Goal: Transaction & Acquisition: Purchase product/service

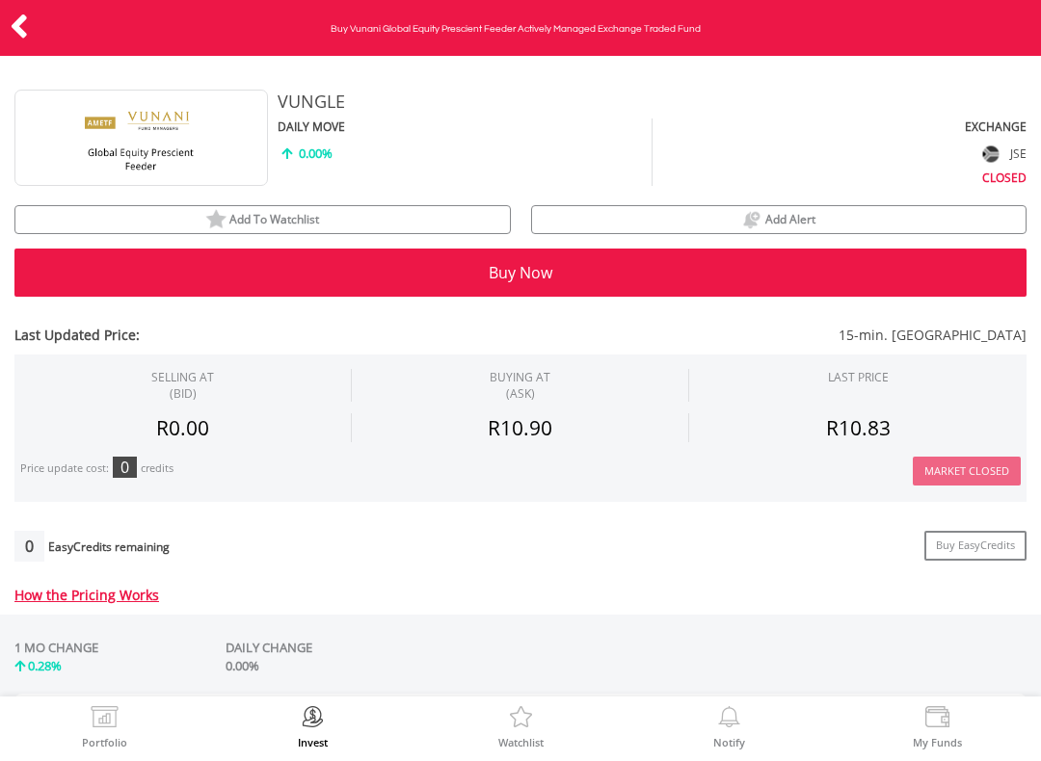
click at [10, 33] on icon at bounding box center [19, 27] width 19 height 38
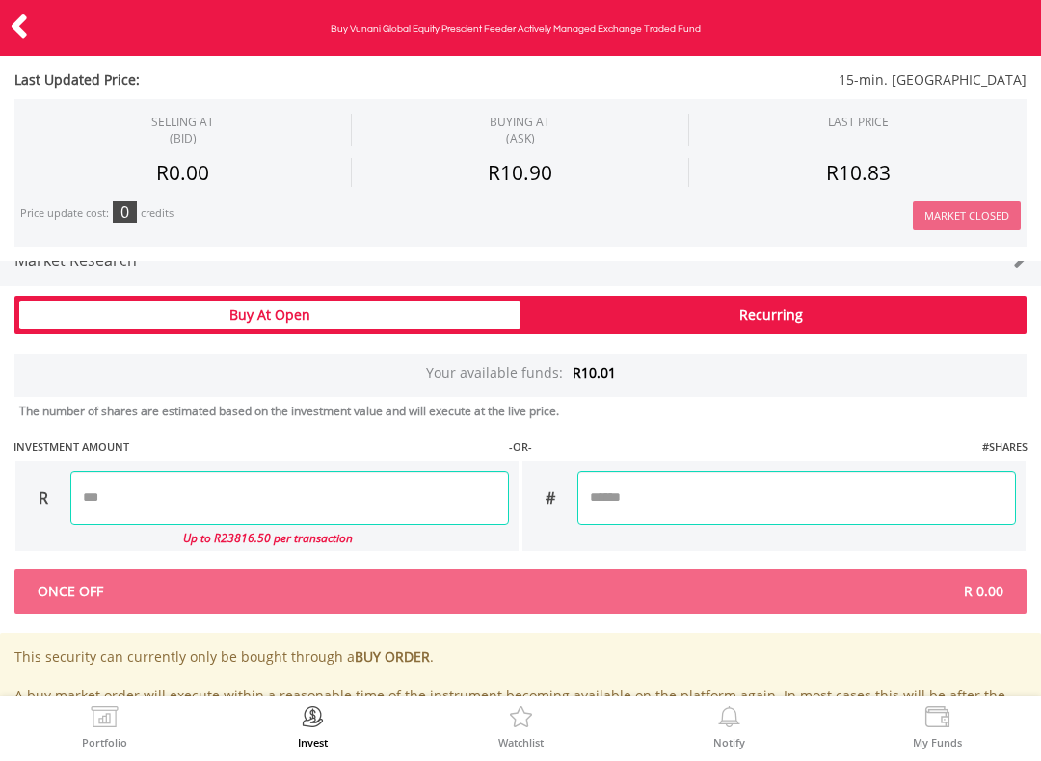
scroll to position [963, 0]
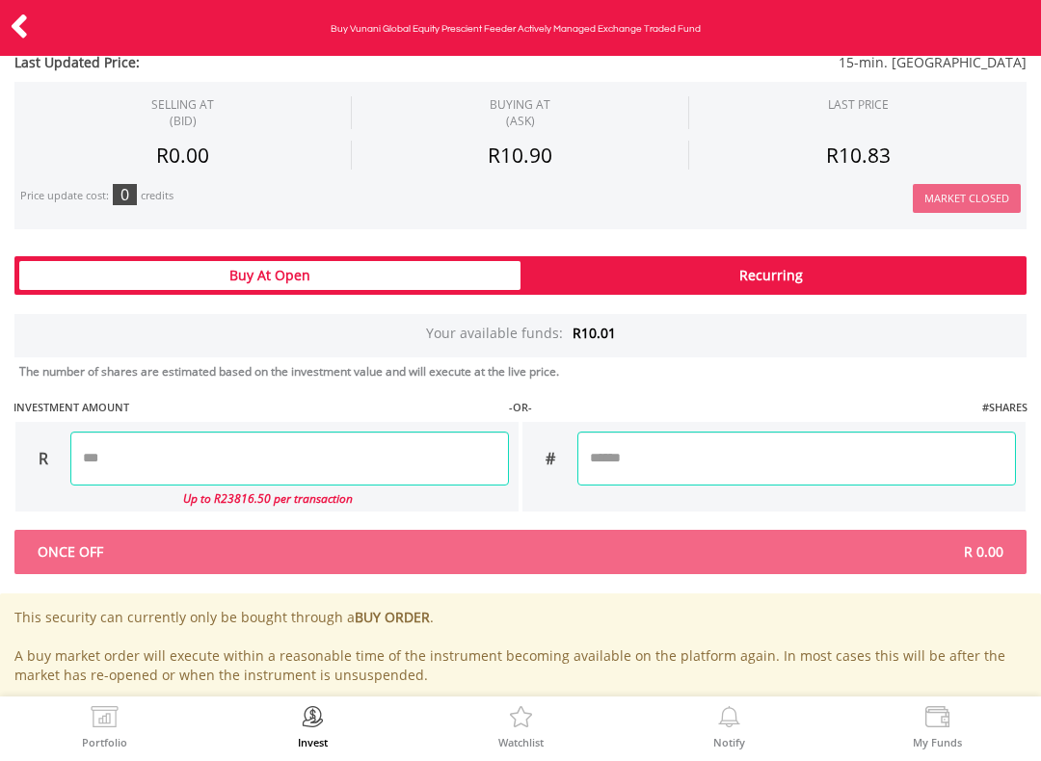
click at [289, 480] on input "number" at bounding box center [289, 459] width 439 height 54
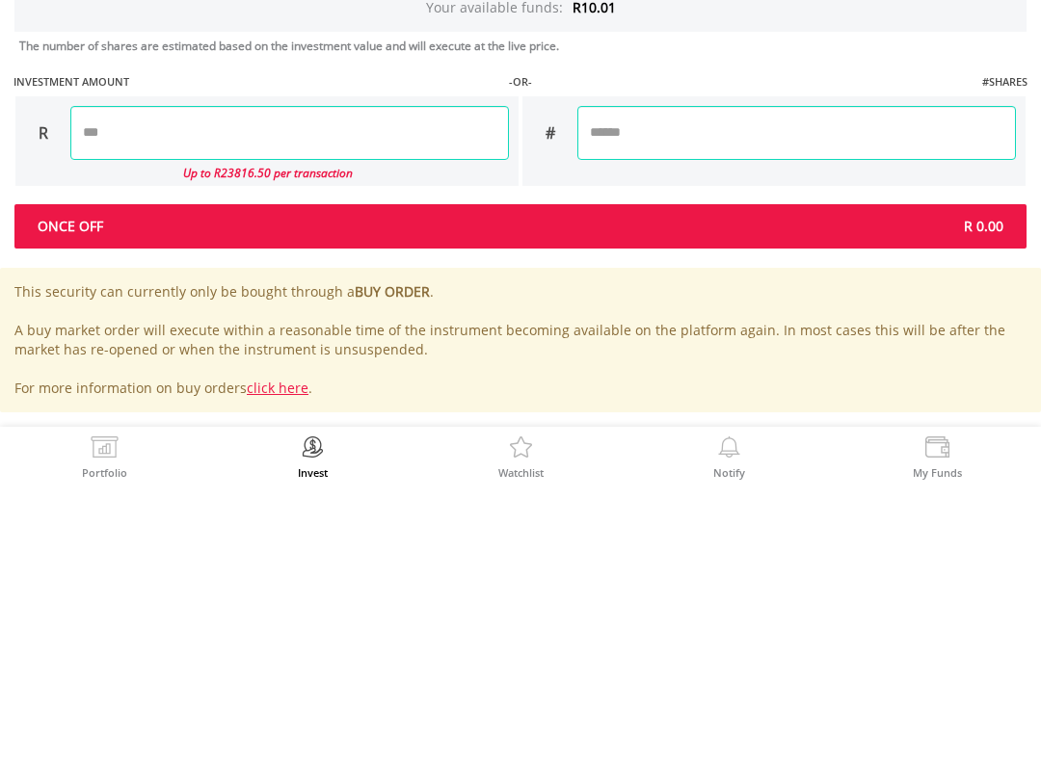
scroll to position [1018, 0]
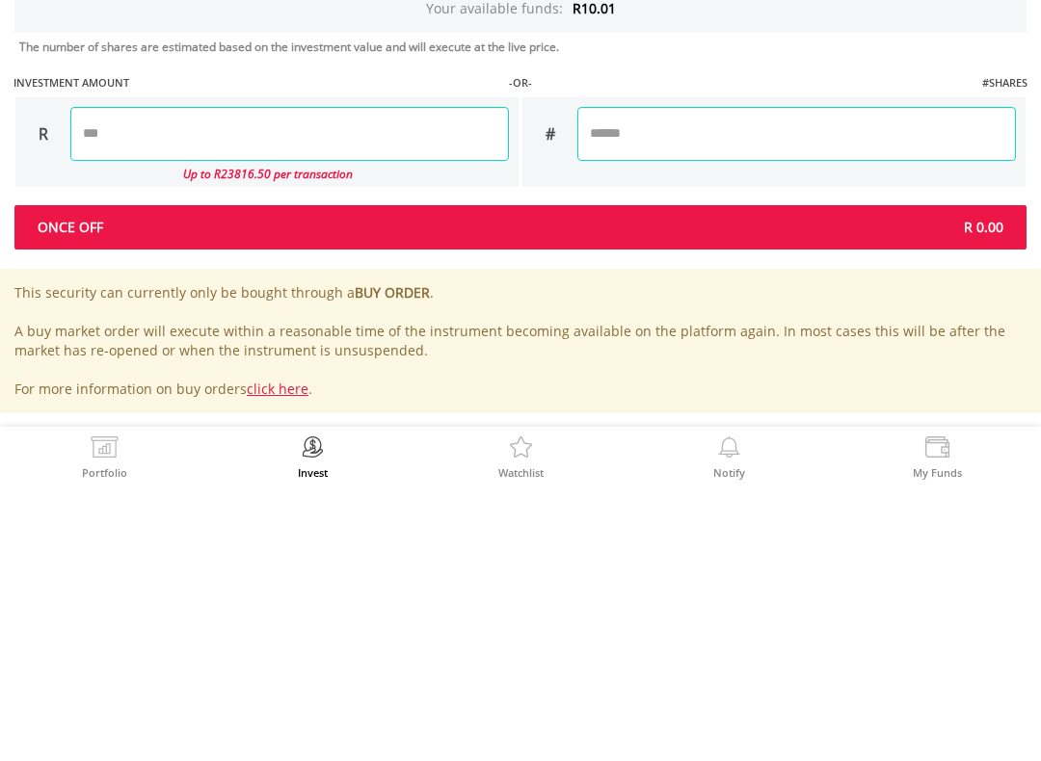
click at [827, 134] on div "Last Updated Price: 15-min. Delayed SELLING AT (BID) BUYING AT (ASK) LAST PRICE" at bounding box center [520, 91] width 1041 height 1185
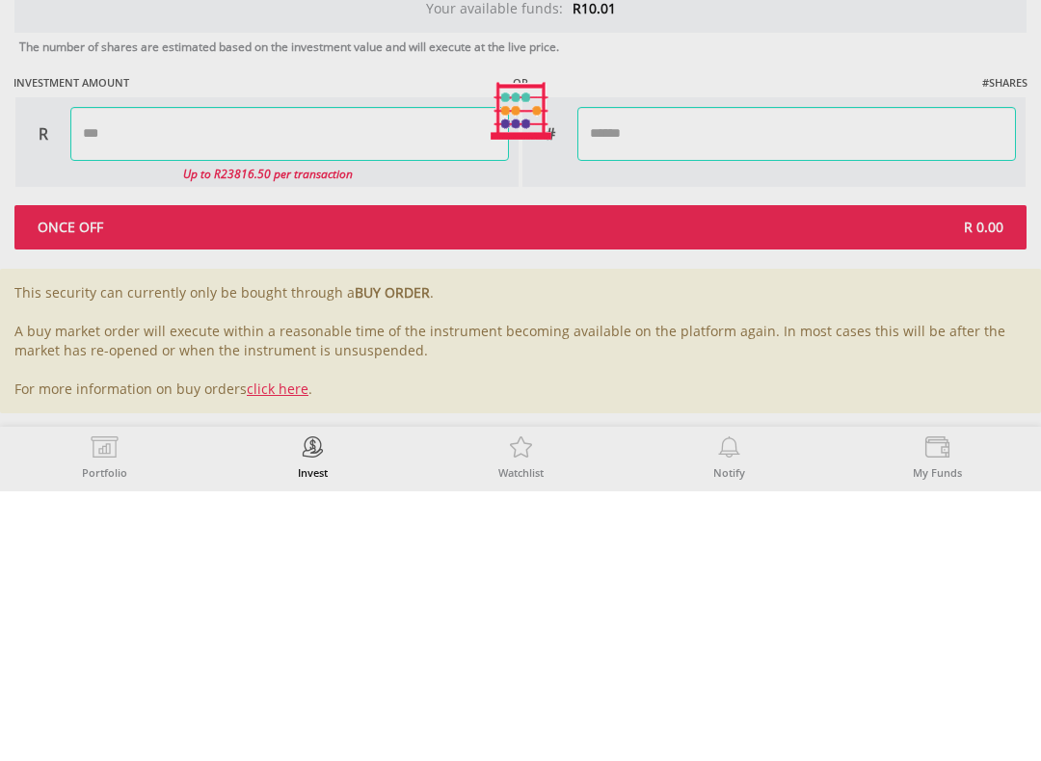
type input "*****"
type input "******"
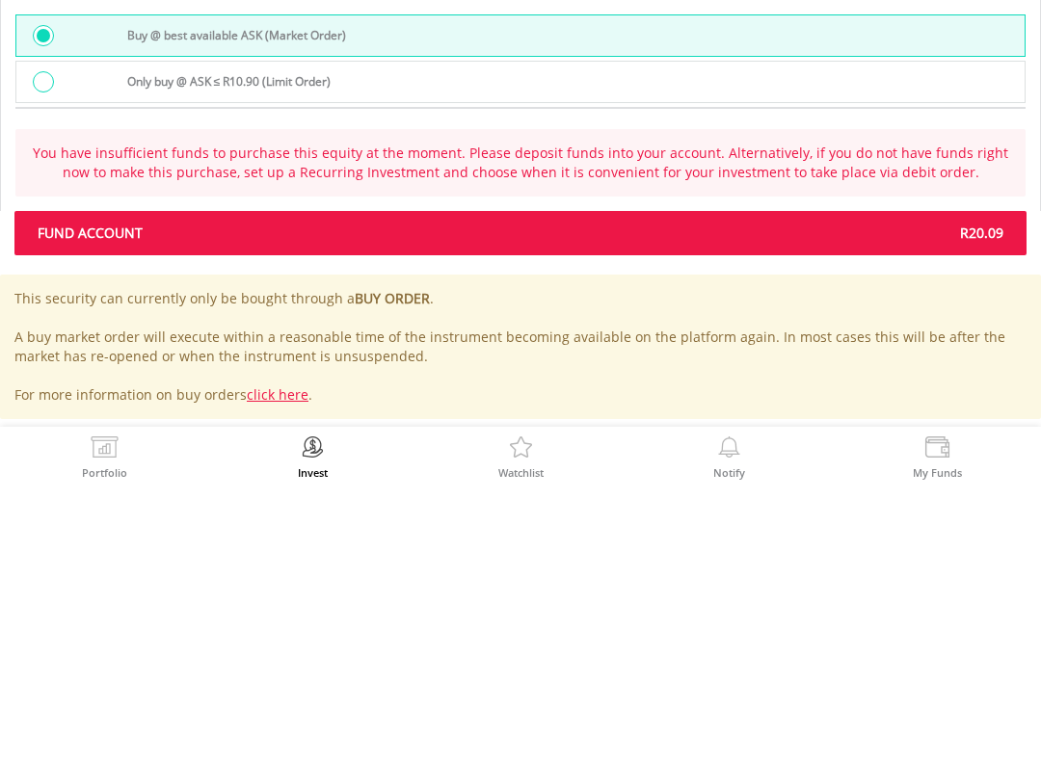
scroll to position [1530, 0]
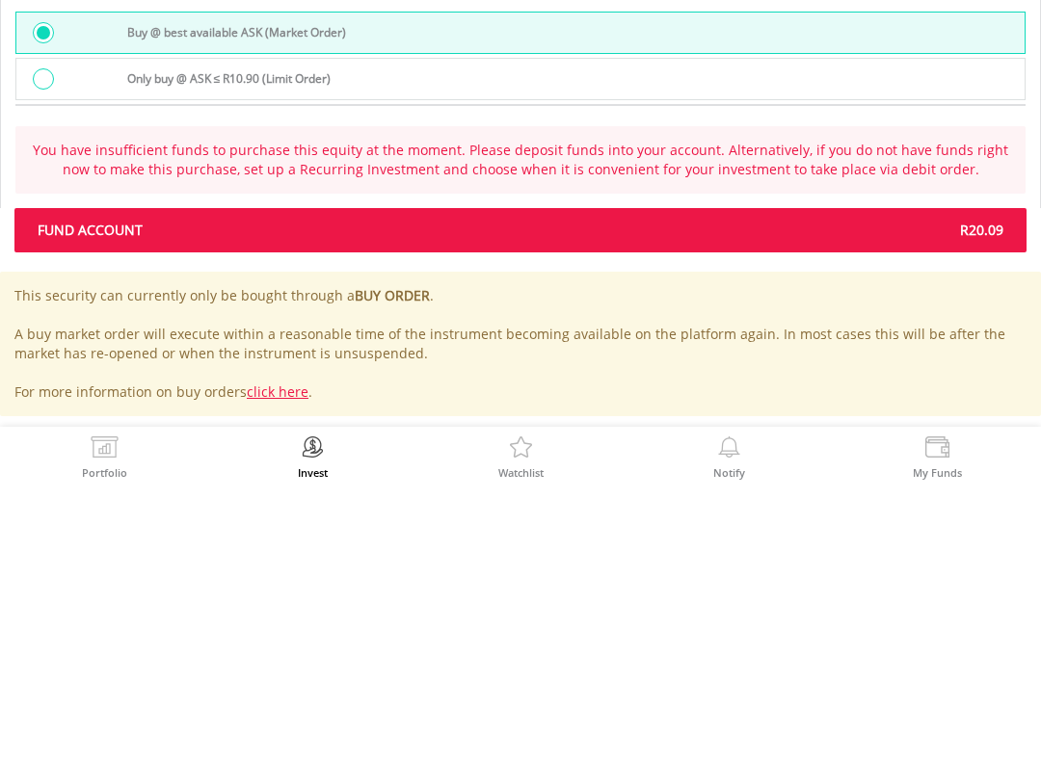
click at [918, 478] on div "FUND ACCOUNT R20.09" at bounding box center [520, 500] width 1012 height 44
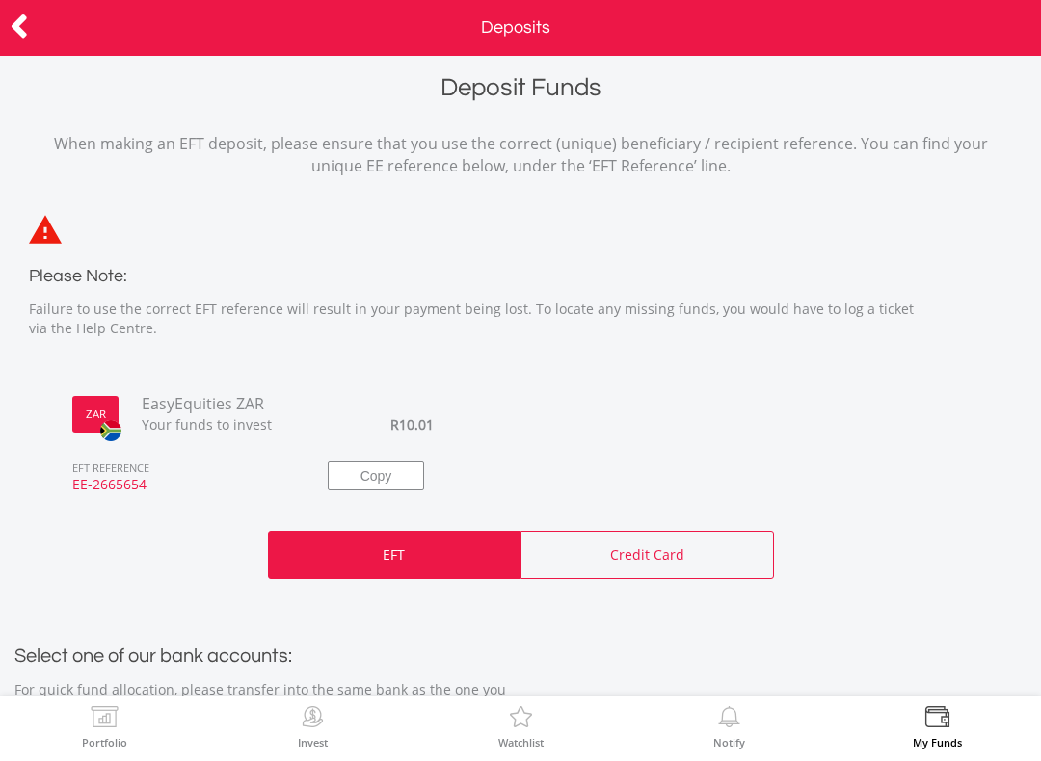
scroll to position [-2, 0]
click at [14, 19] on icon at bounding box center [19, 27] width 19 height 38
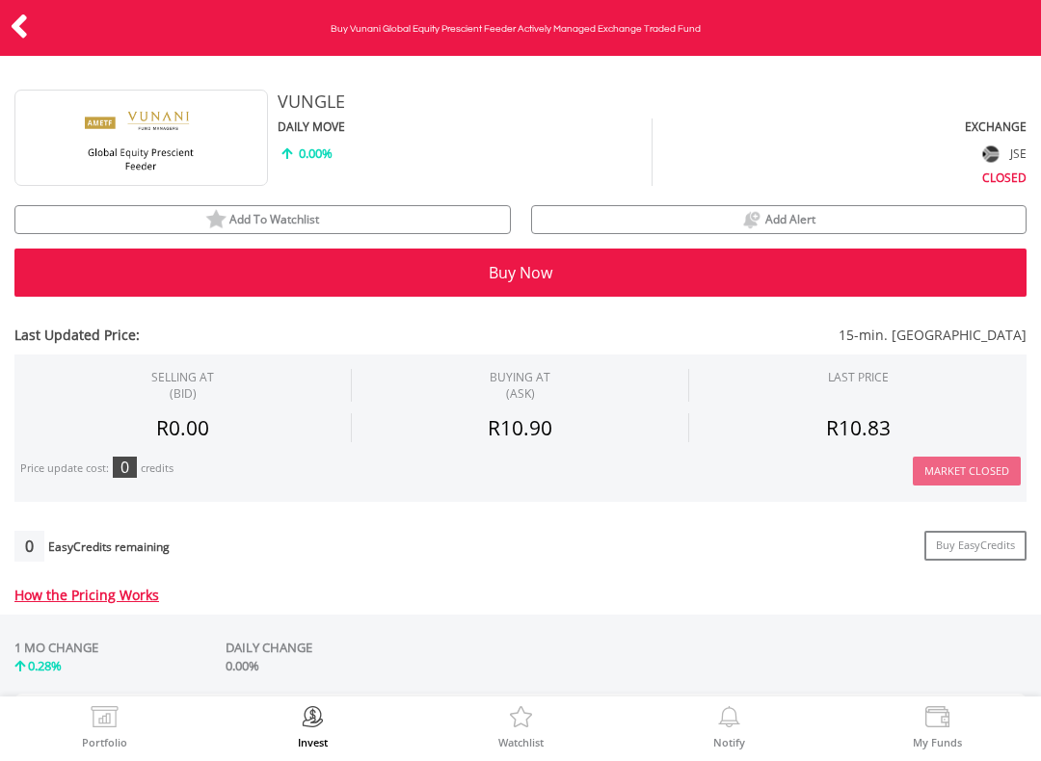
click at [946, 719] on img at bounding box center [937, 719] width 30 height 27
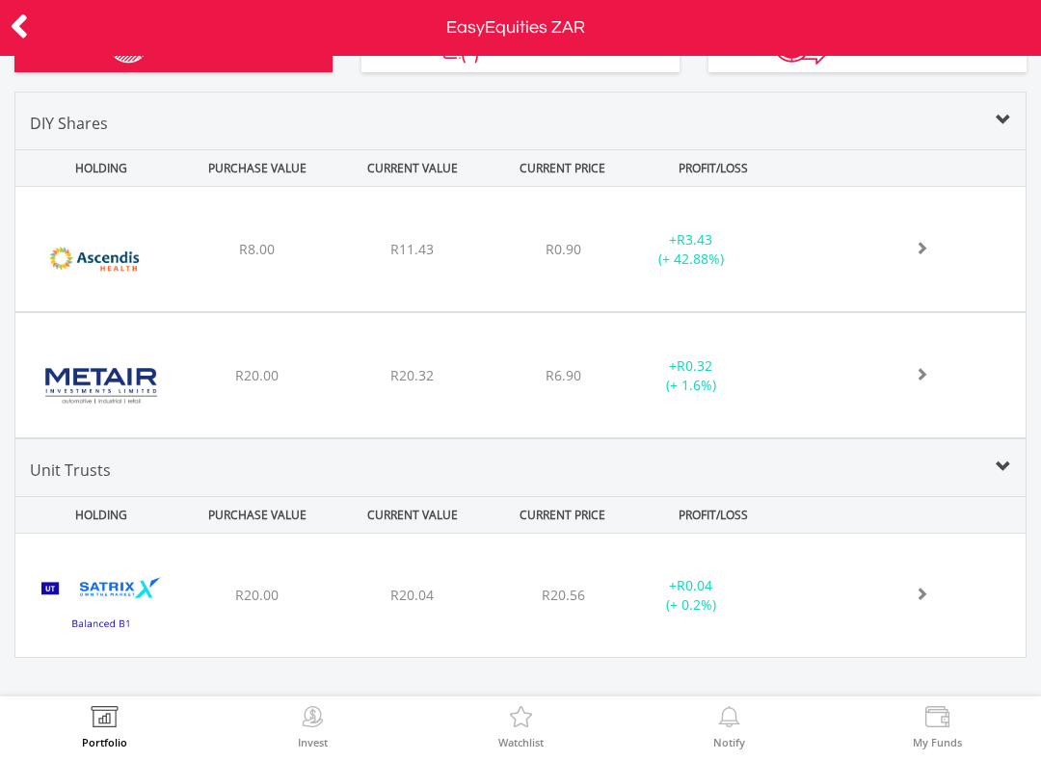
scroll to position [702, 0]
